Goal: Information Seeking & Learning: Understand process/instructions

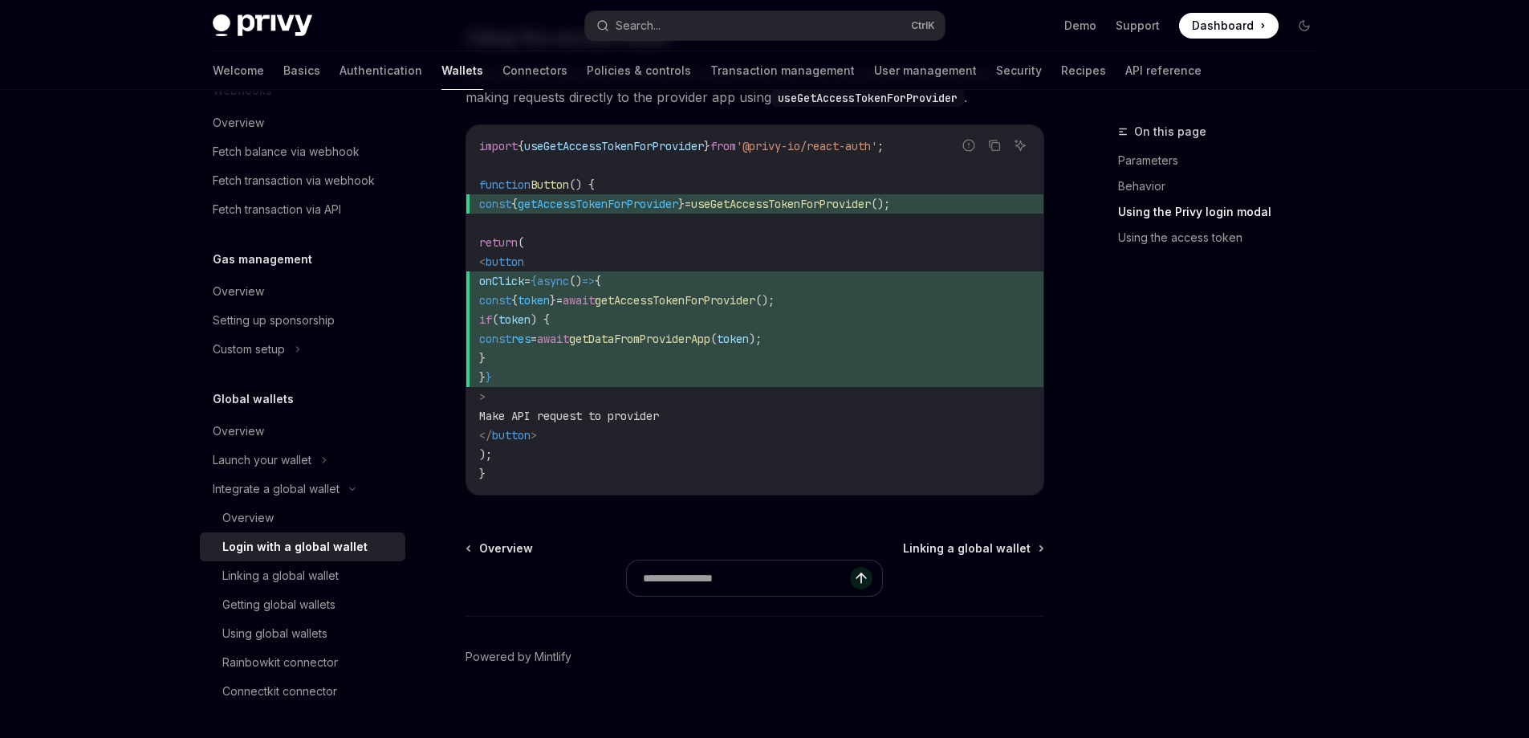
scroll to position [1624, 0]
click at [1004, 540] on span "Linking a global wallet" at bounding box center [967, 548] width 128 height 16
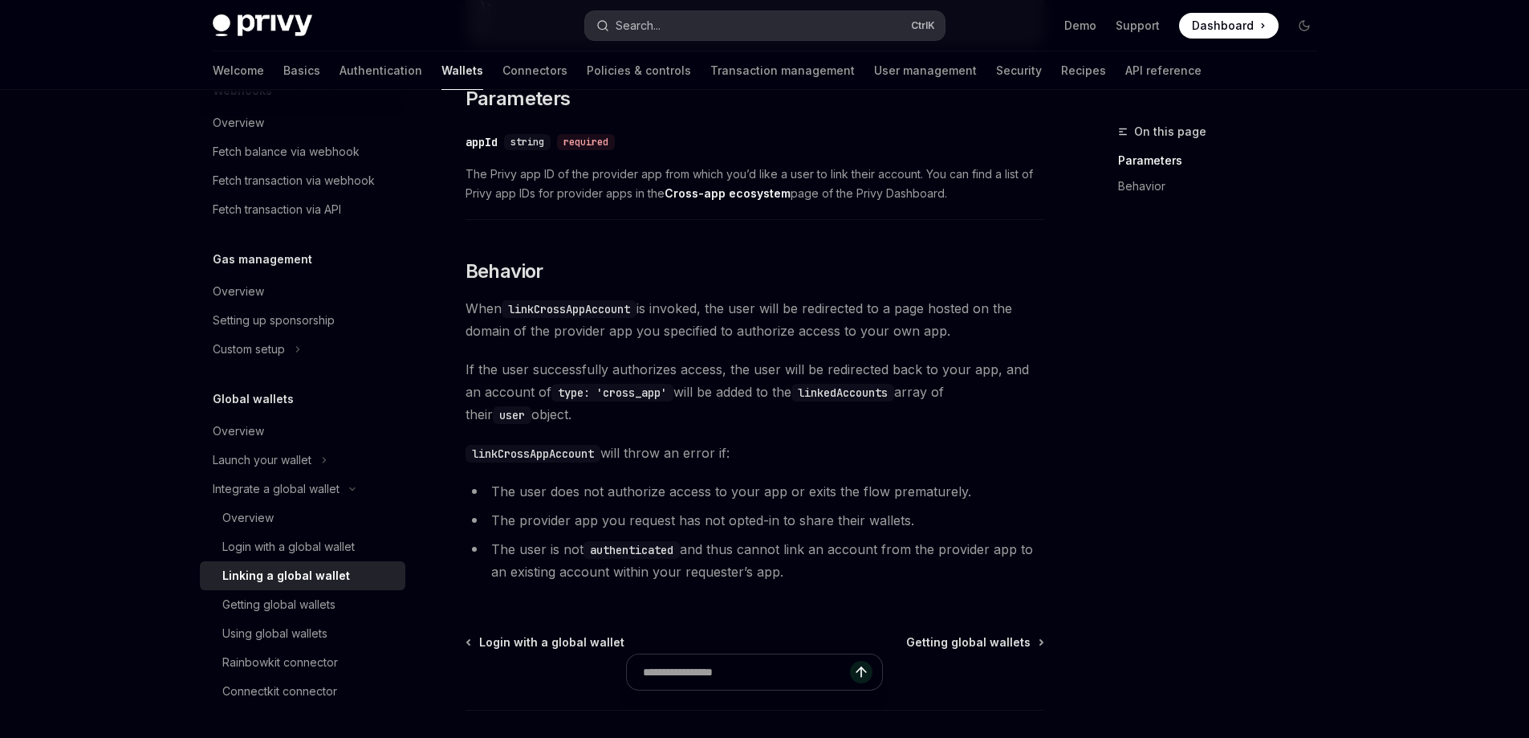
scroll to position [216, 0]
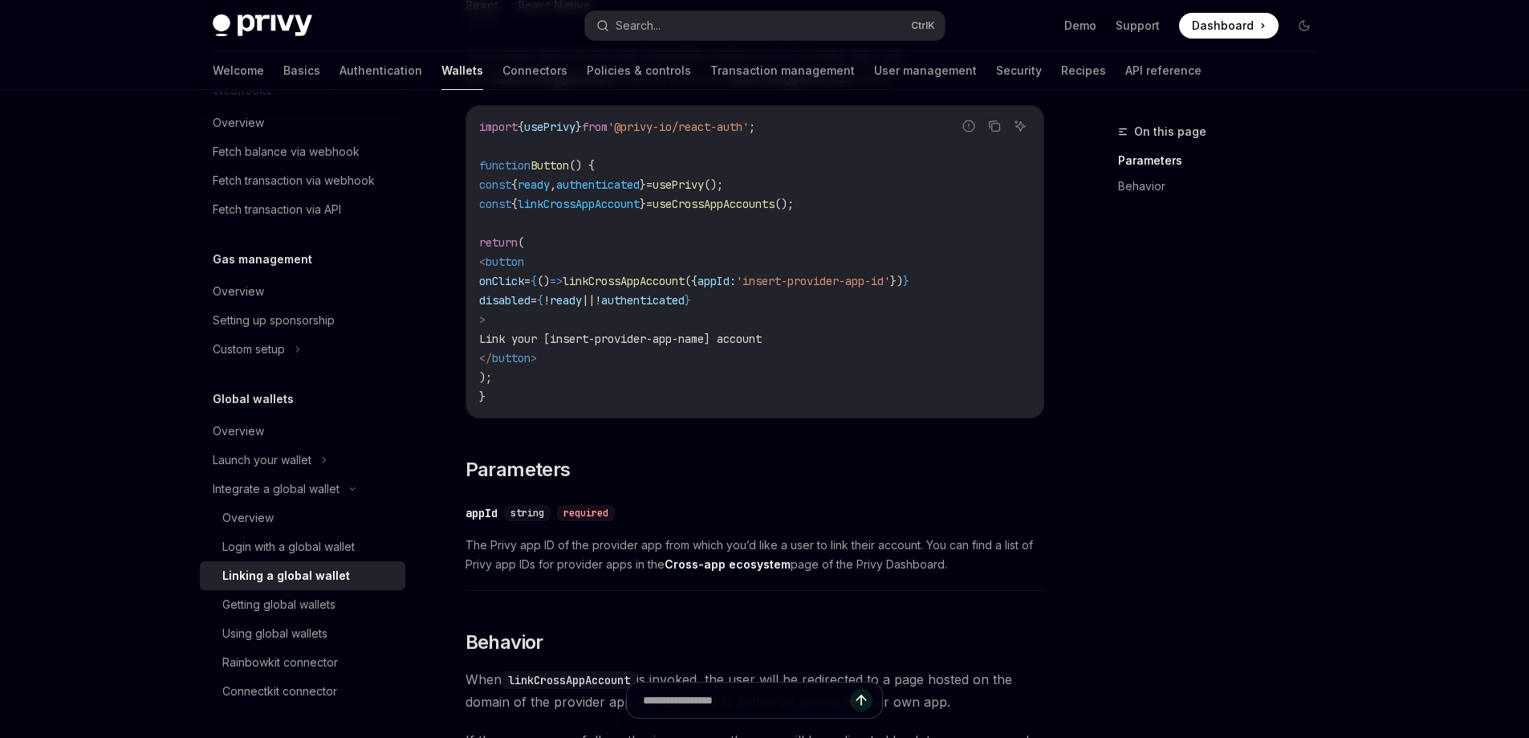
click at [795, 292] on code "import { usePrivy } from '@privy-io/react-auth' ; function Button () { const { …" at bounding box center [755, 261] width 552 height 289
click at [869, 283] on span "'insert-provider-app-id'" at bounding box center [813, 281] width 154 height 14
click at [693, 291] on code "import { usePrivy } from '@privy-io/react-auth' ; function Button () { const { …" at bounding box center [755, 261] width 552 height 289
click at [698, 315] on code "import { usePrivy } from '@privy-io/react-auth' ; function Button () { const { …" at bounding box center [755, 261] width 552 height 289
click at [685, 284] on span "linkCrossAppAccount" at bounding box center [624, 281] width 122 height 14
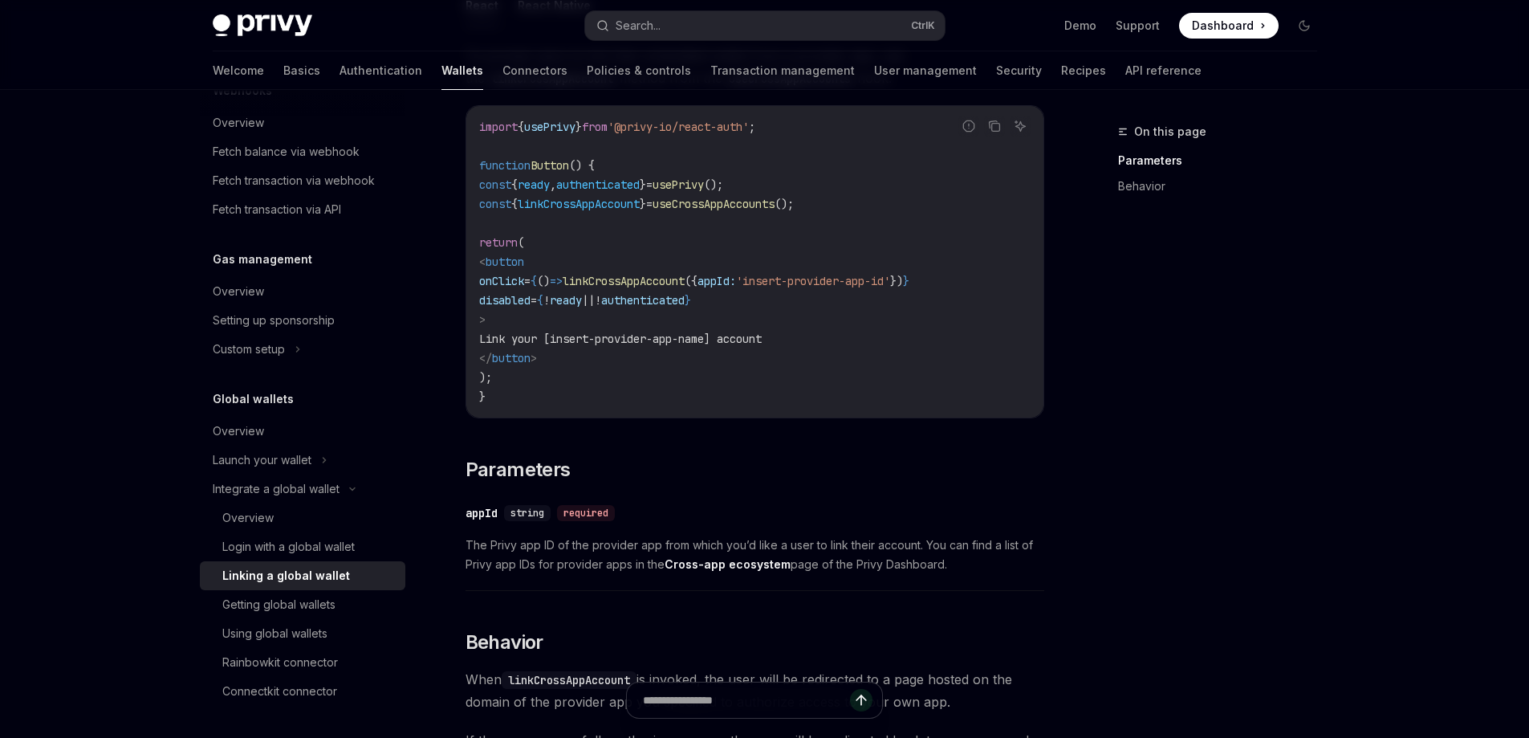
click at [685, 284] on span "linkCrossAppAccount" at bounding box center [624, 281] width 122 height 14
click at [868, 278] on span "'insert-provider-app-id'" at bounding box center [813, 281] width 154 height 14
click at [736, 275] on span "appId:" at bounding box center [717, 281] width 39 height 14
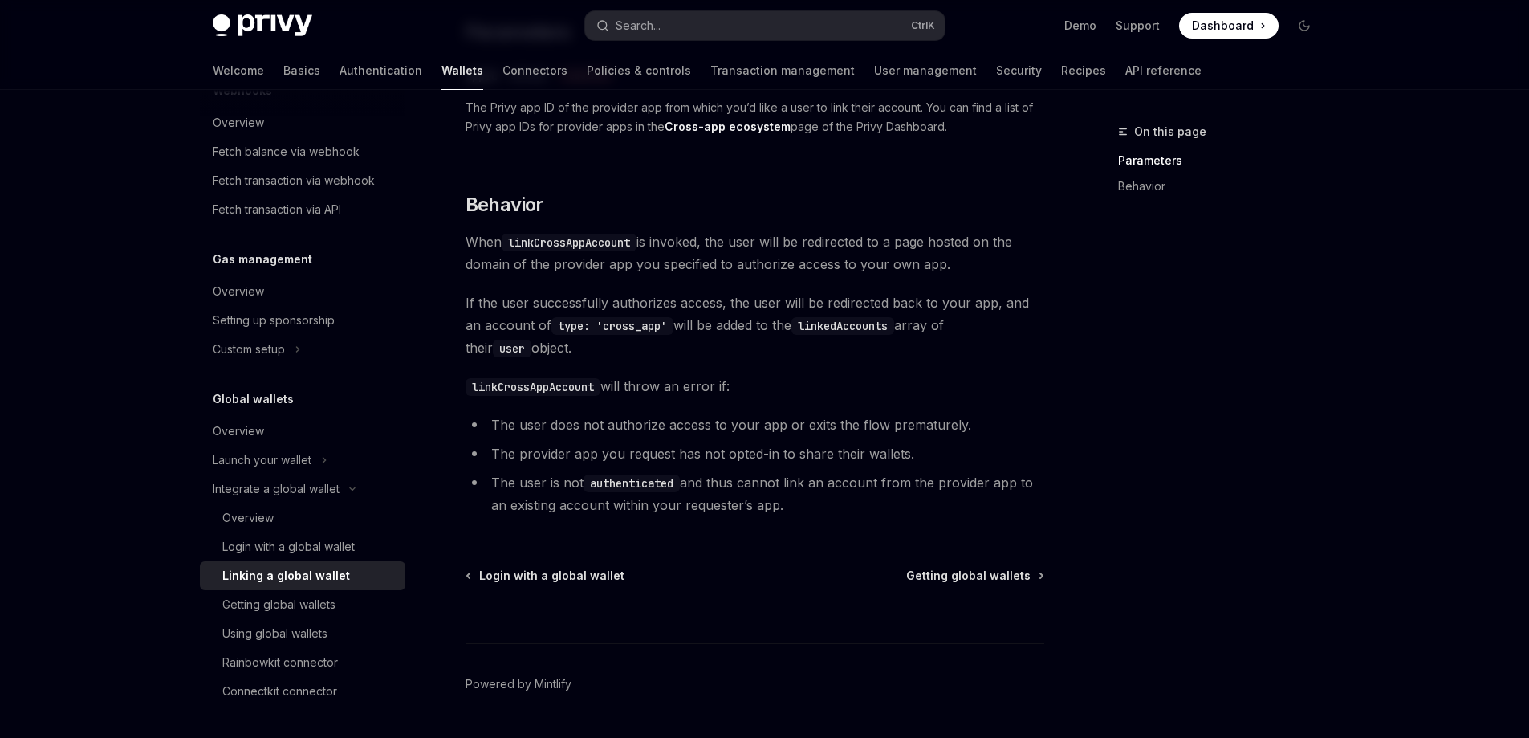
scroll to position [617, 0]
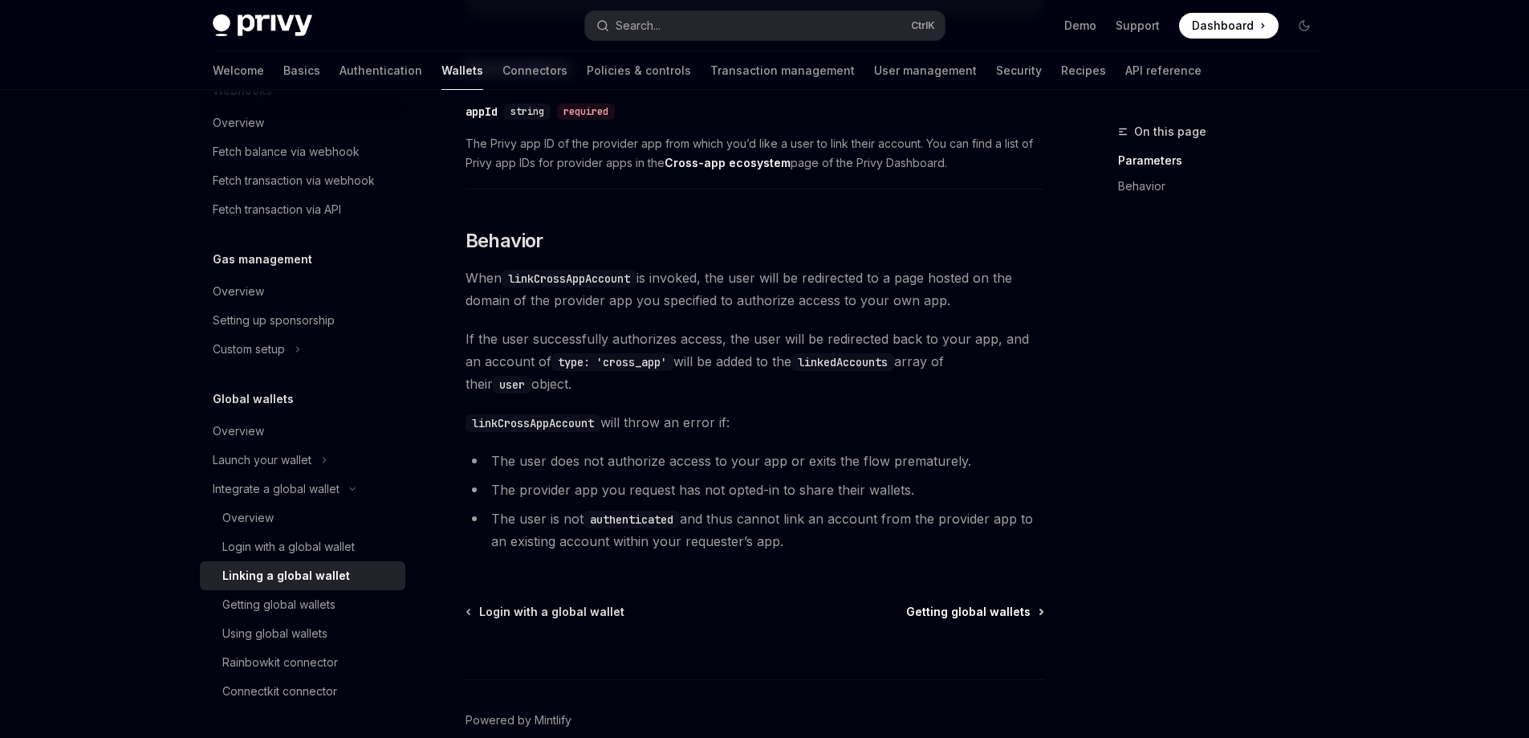
click at [962, 613] on span "Getting global wallets" at bounding box center [968, 612] width 124 height 16
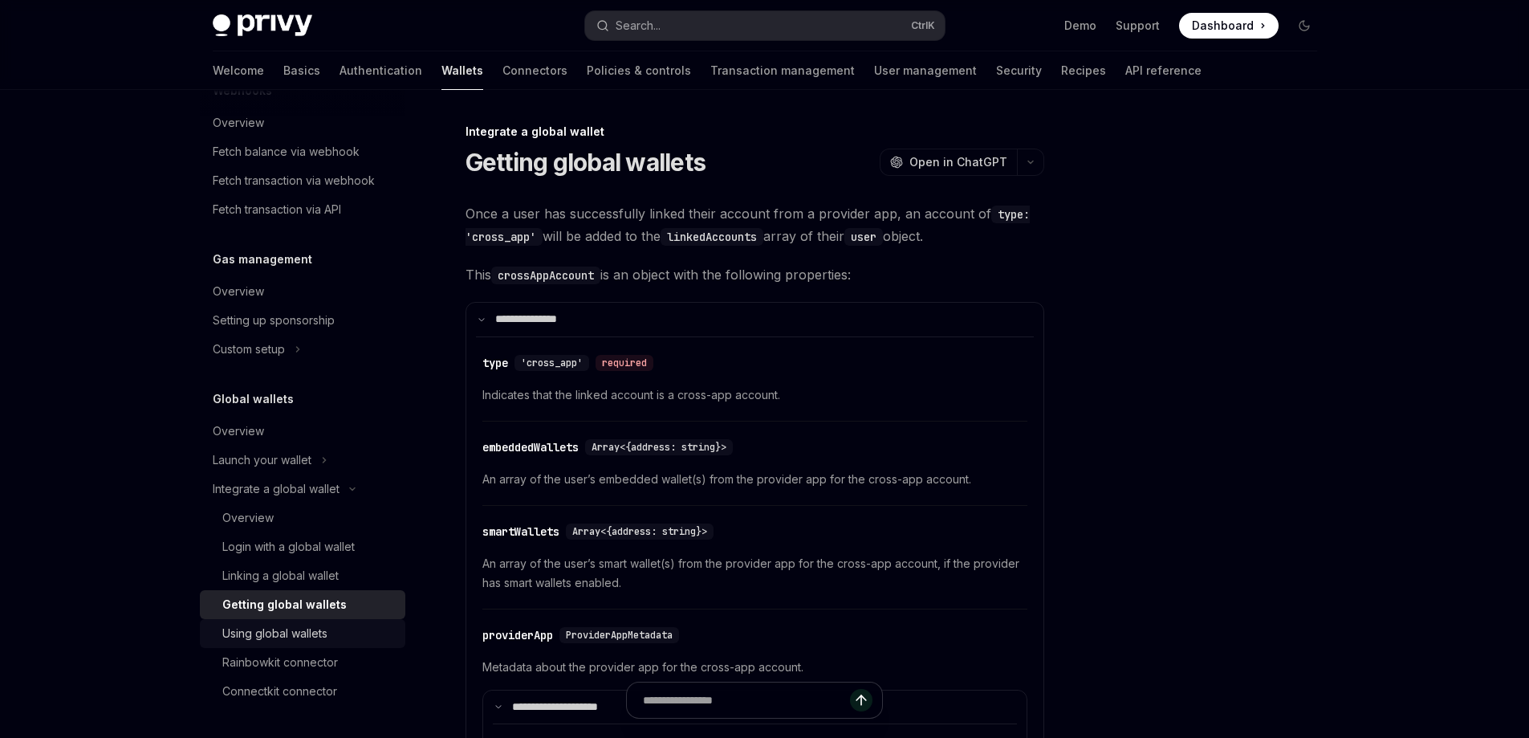
click at [328, 642] on div "Using global wallets" at bounding box center [308, 633] width 173 height 19
type textarea "*"
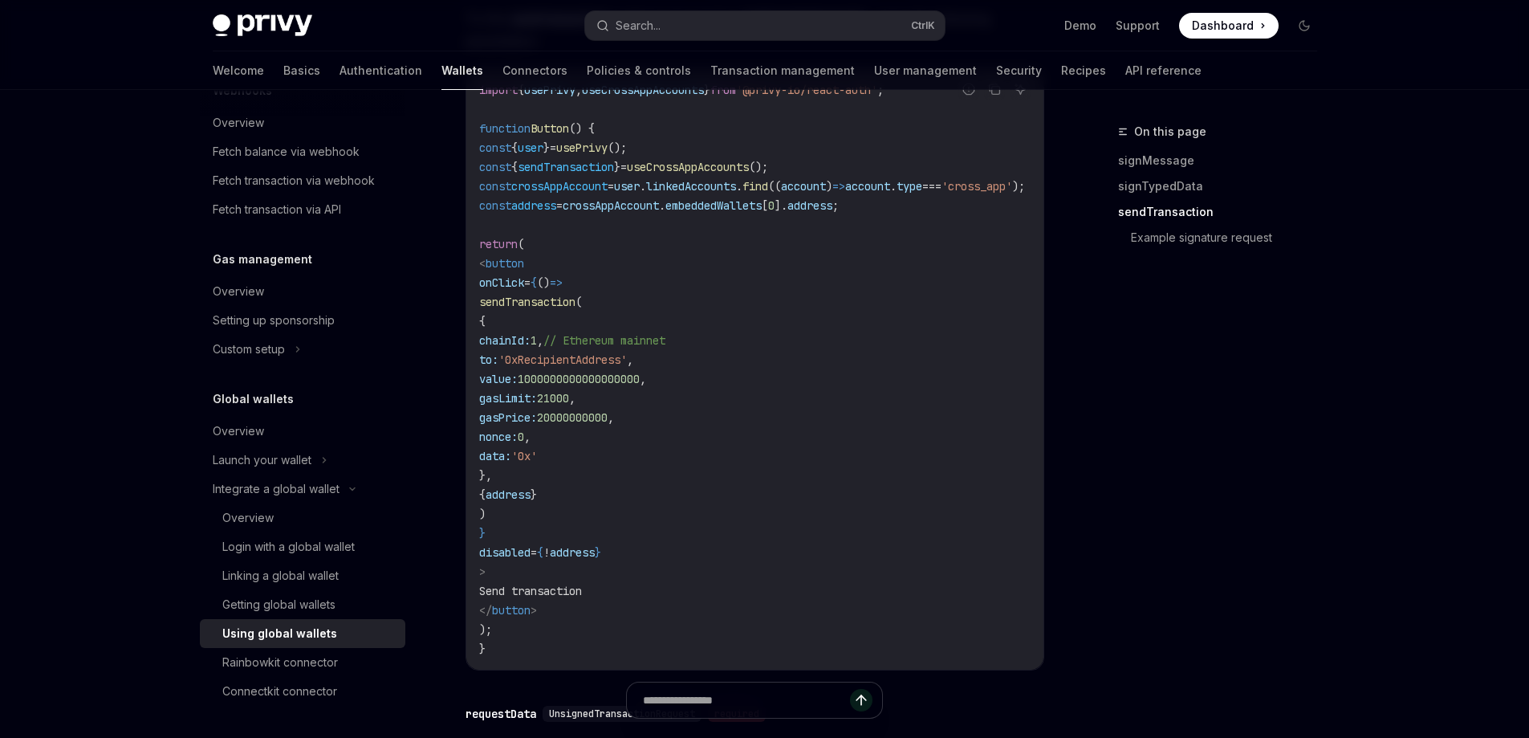
scroll to position [1766, 0]
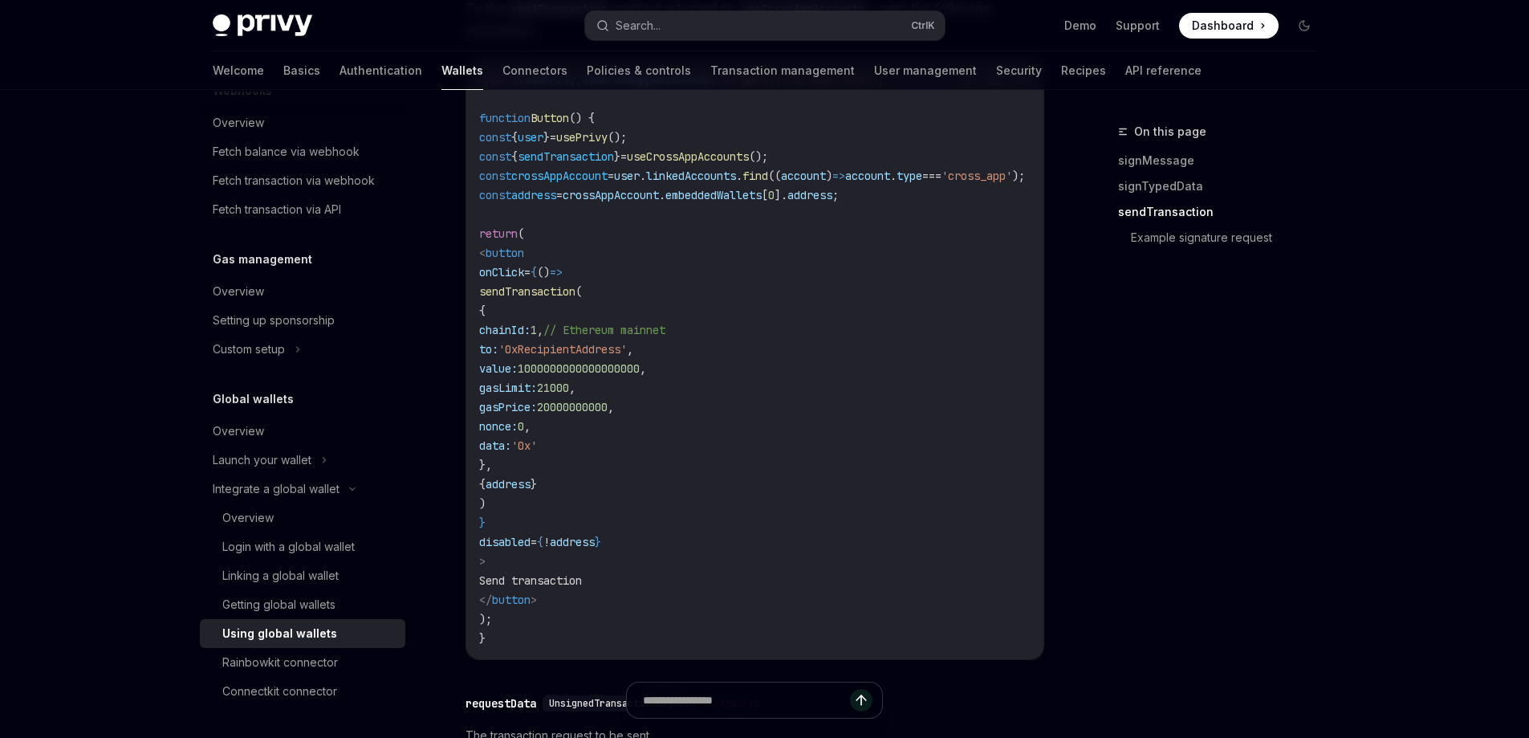
drag, startPoint x: 505, startPoint y: 297, endPoint x: 603, endPoint y: 639, distance: 355.8
click at [603, 639] on code "import { usePrivy , useCrossAppAccounts } from '@privy-io/react-auth' ; functio…" at bounding box center [771, 359] width 584 height 578
copy code "< button onClick = { () => sendTransaction ( { chainId: 1 , // Ethereum mainnet…"
click at [640, 376] on span "1000000000000000000" at bounding box center [579, 368] width 122 height 14
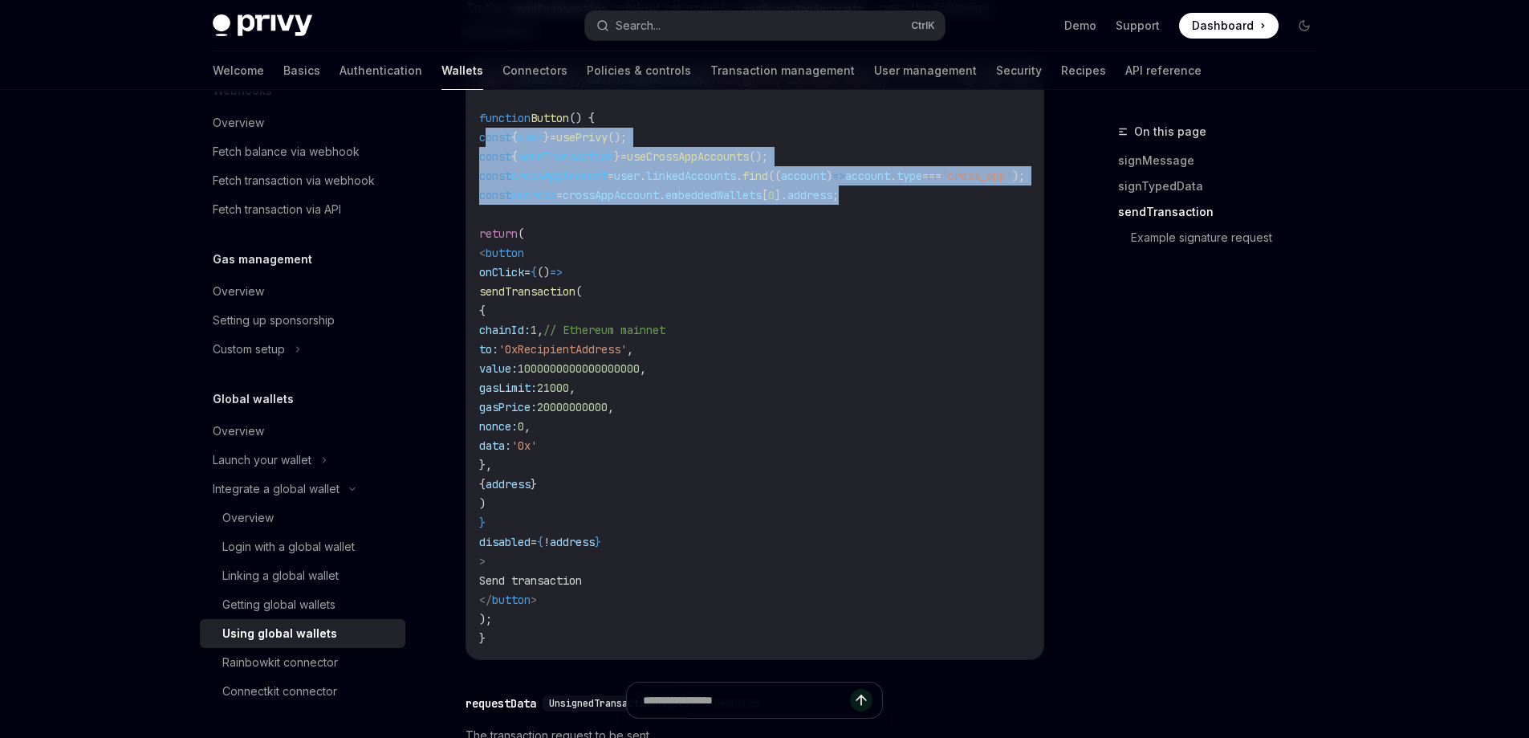
drag, startPoint x: 910, startPoint y: 239, endPoint x: 483, endPoint y: 186, distance: 429.6
click at [483, 186] on code "import { usePrivy , useCrossAppAccounts } from '@privy-io/react-auth' ; functio…" at bounding box center [771, 359] width 584 height 578
copy code "const { user } = usePrivy (); const { sendTransaction } = useCrossAppAccounts (…"
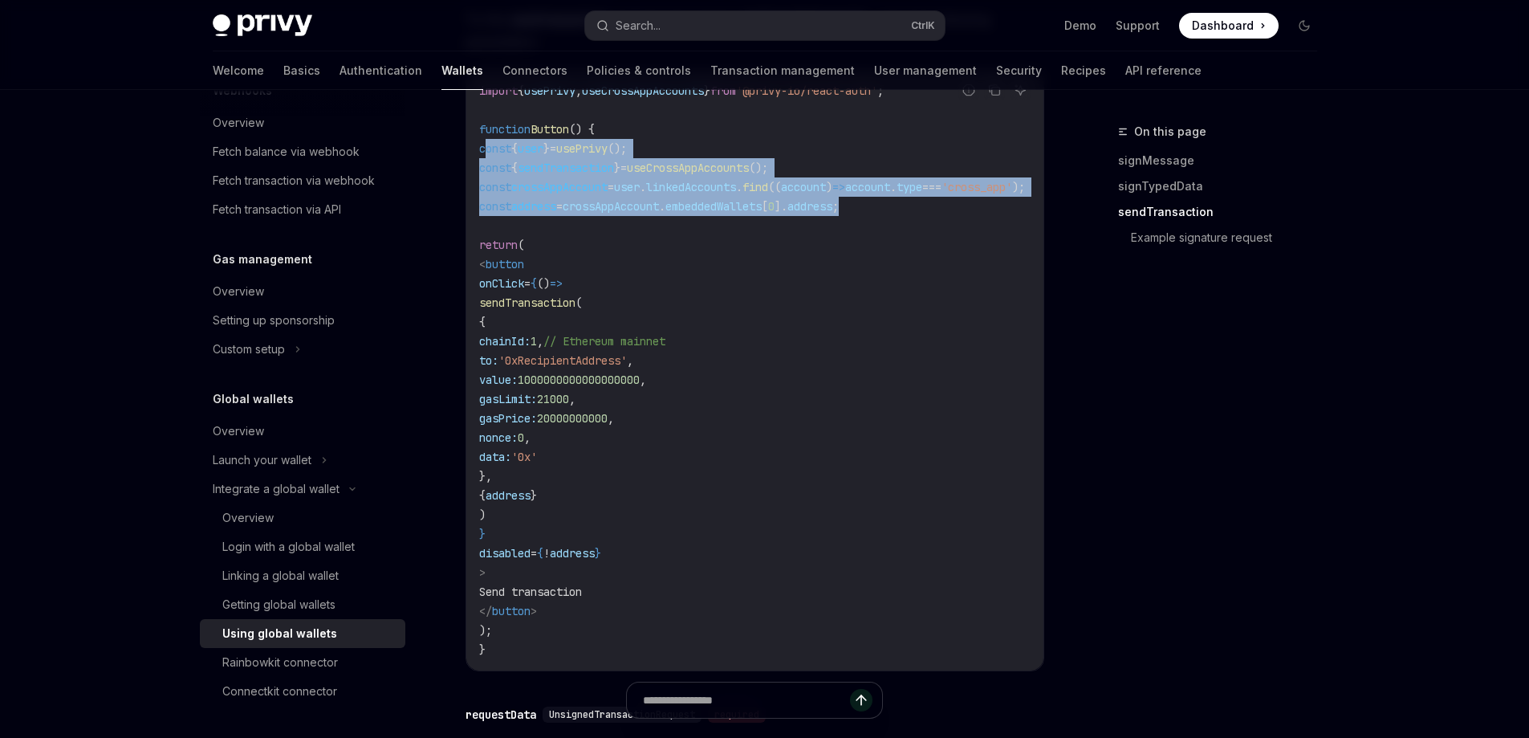
scroll to position [1753, 0]
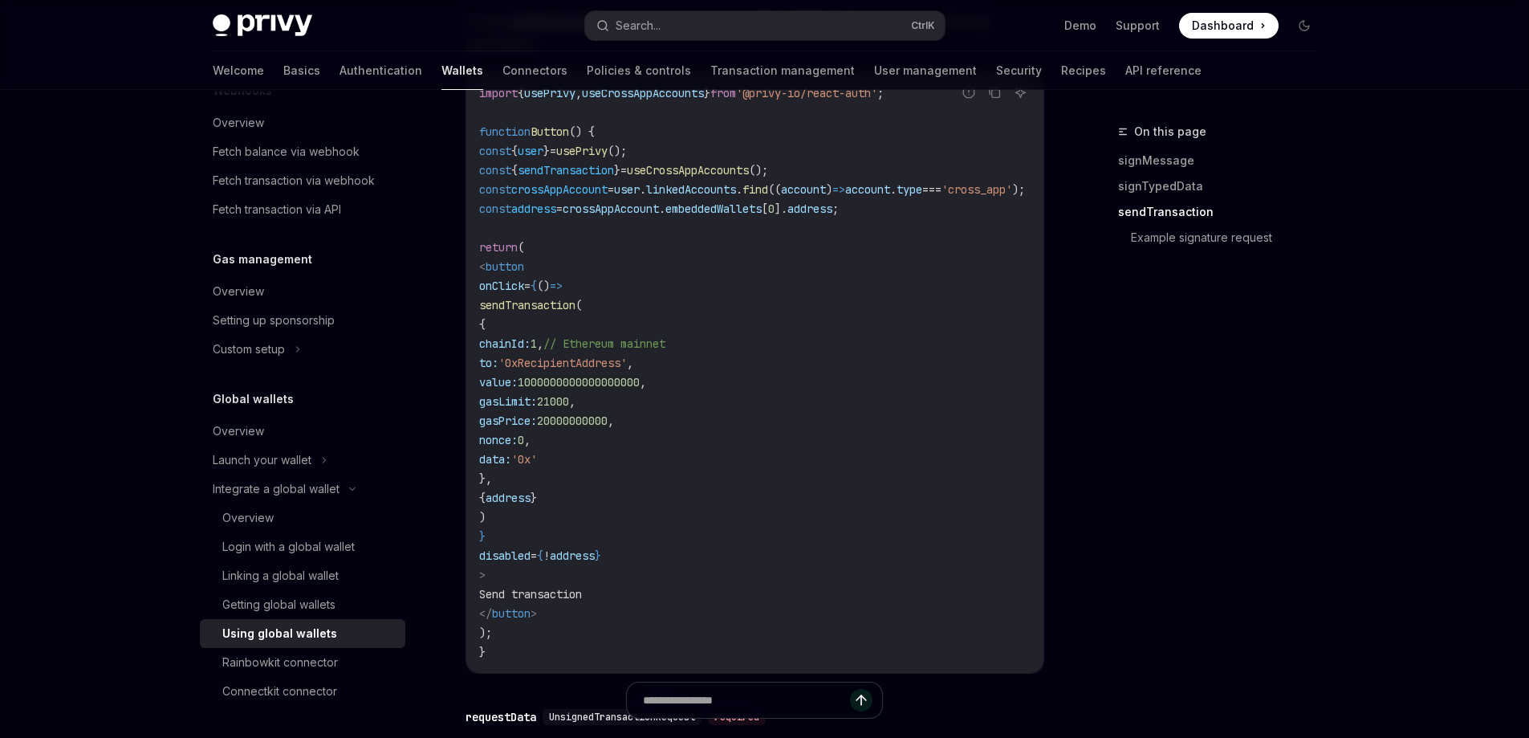
click at [809, 424] on code "import { usePrivy , useCrossAppAccounts } from '@privy-io/react-auth' ; functio…" at bounding box center [771, 372] width 584 height 578
